Goal: Transaction & Acquisition: Purchase product/service

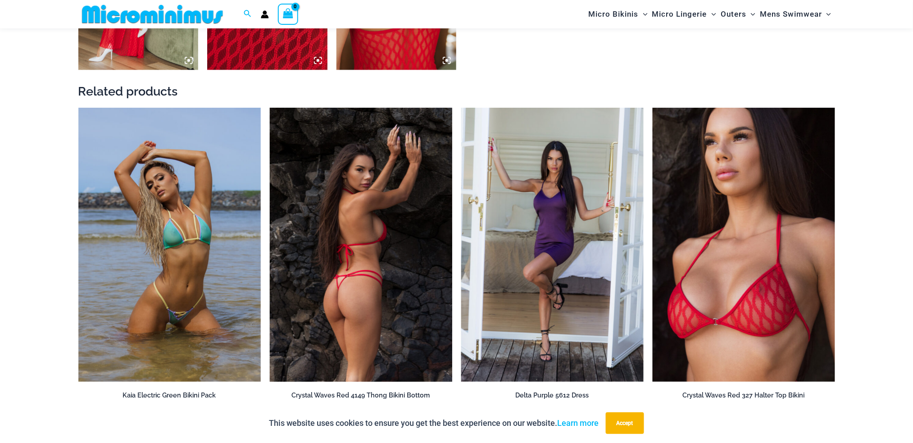
scroll to position [1193, 0]
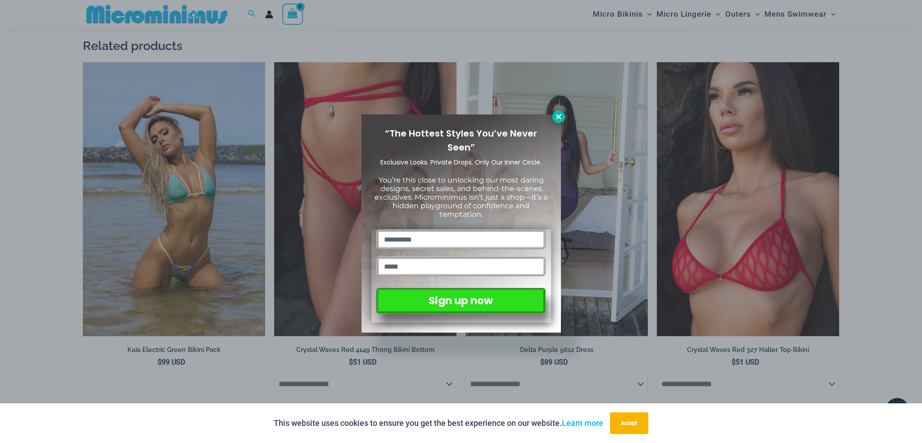
click at [561, 114] on icon at bounding box center [559, 117] width 8 height 8
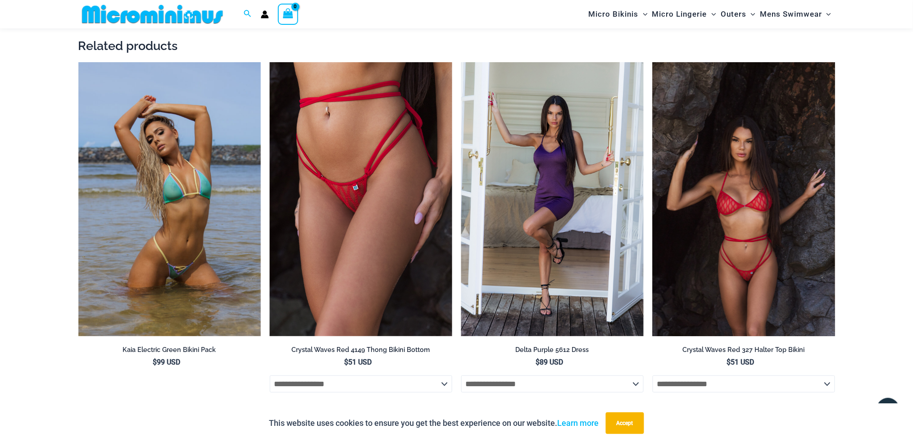
click at [721, 122] on img at bounding box center [744, 199] width 182 height 274
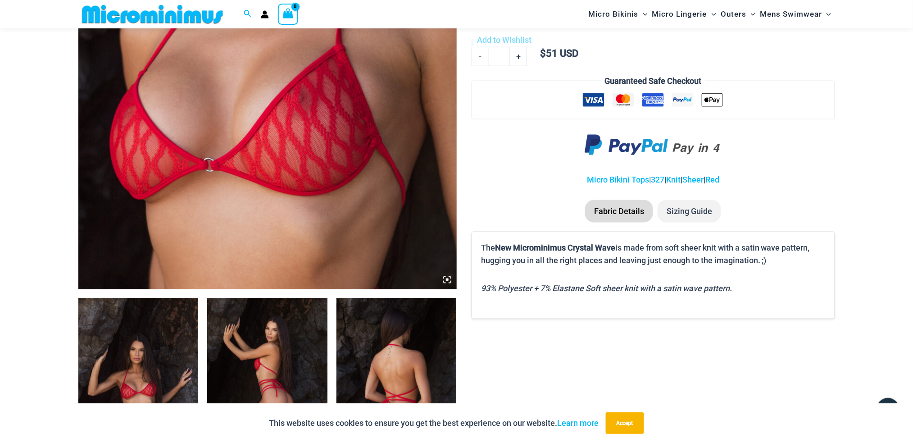
scroll to position [291, 0]
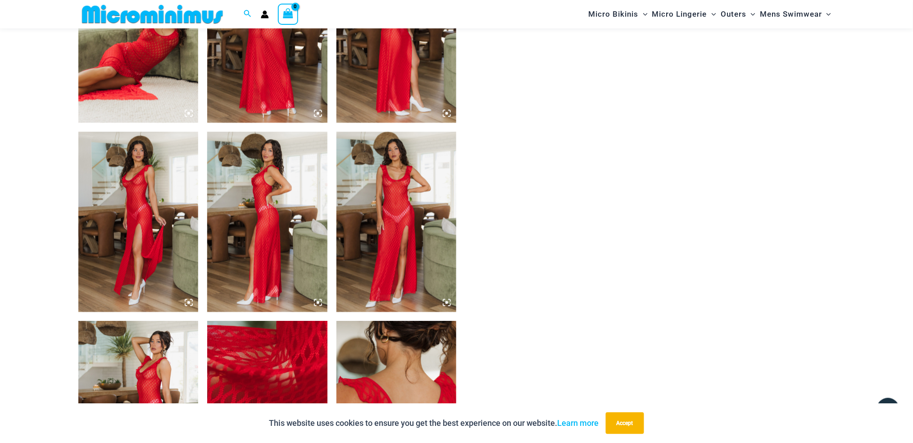
scroll to position [721, 0]
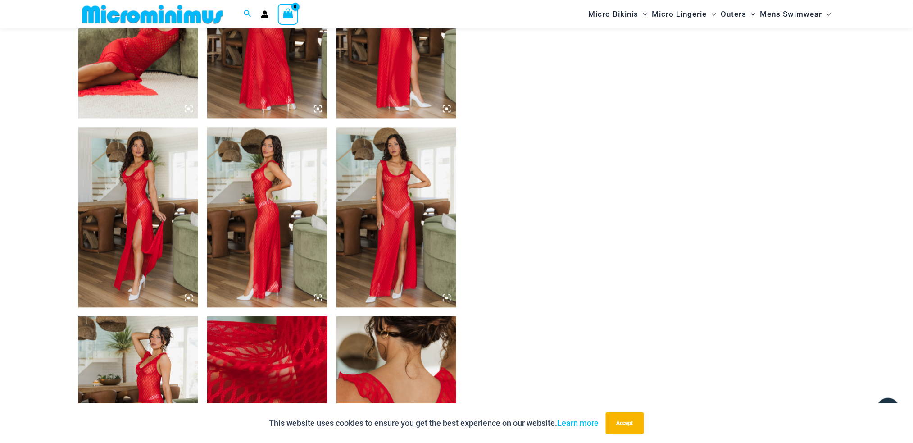
click at [417, 198] on img at bounding box center [396, 217] width 120 height 180
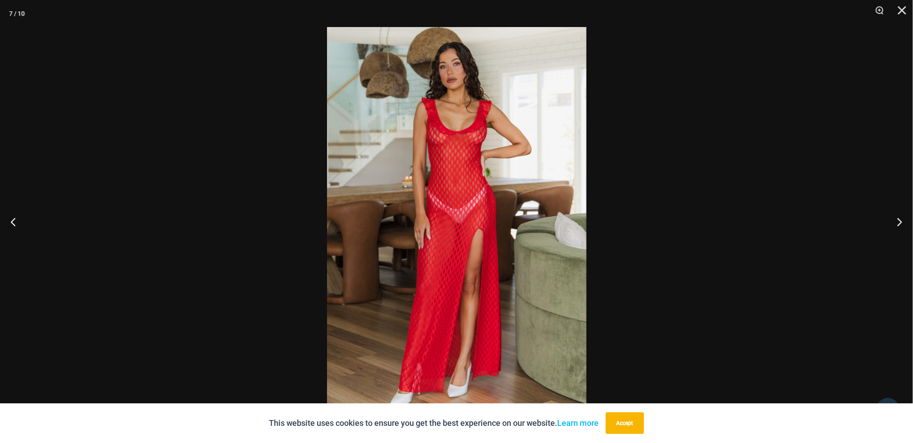
click at [414, 198] on img at bounding box center [456, 221] width 259 height 389
